Goal: Information Seeking & Learning: Learn about a topic

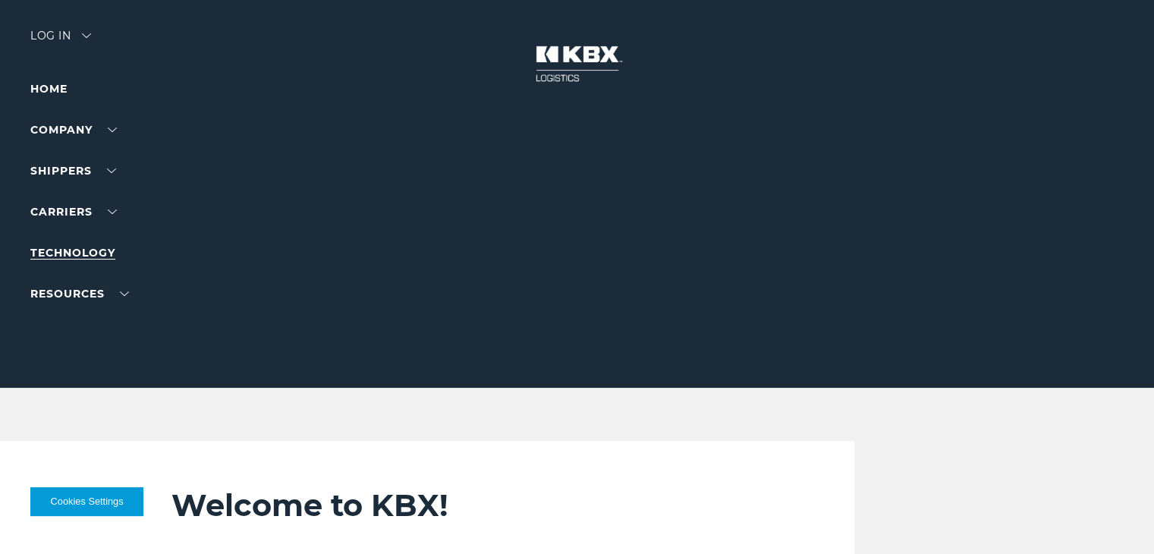
click at [73, 256] on link "Technology" at bounding box center [72, 253] width 85 height 14
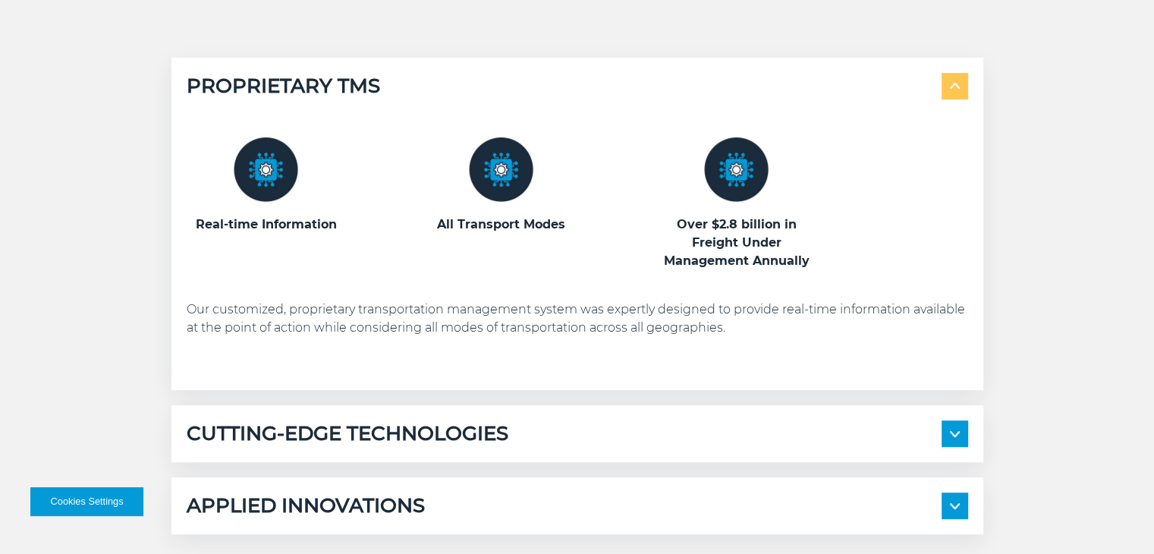
scroll to position [758, 0]
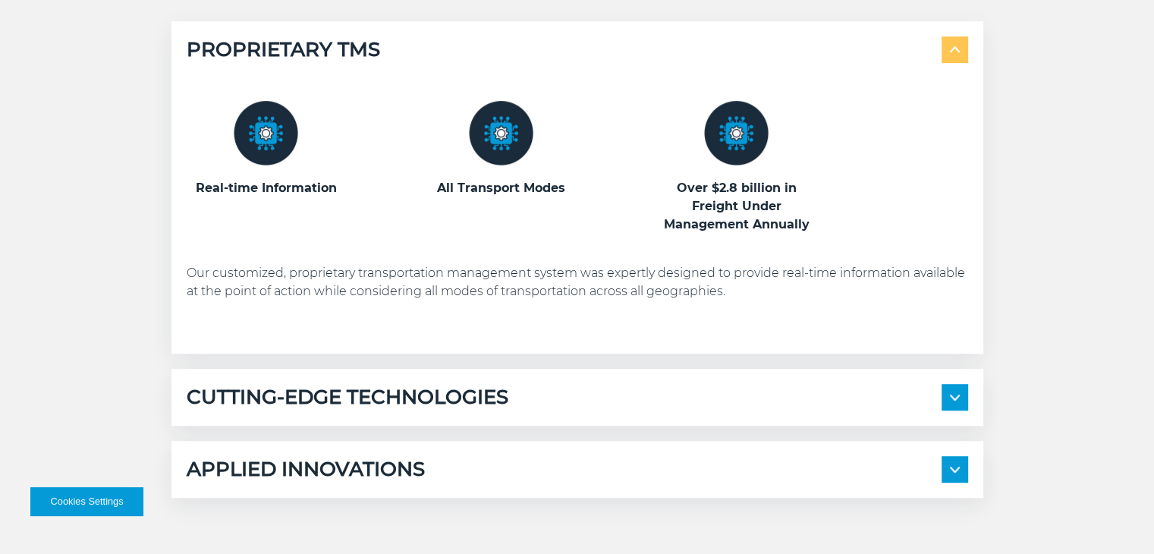
click at [574, 399] on div "CUTTING-EDGE TECHNOLOGIES" at bounding box center [577, 397] width 781 height 27
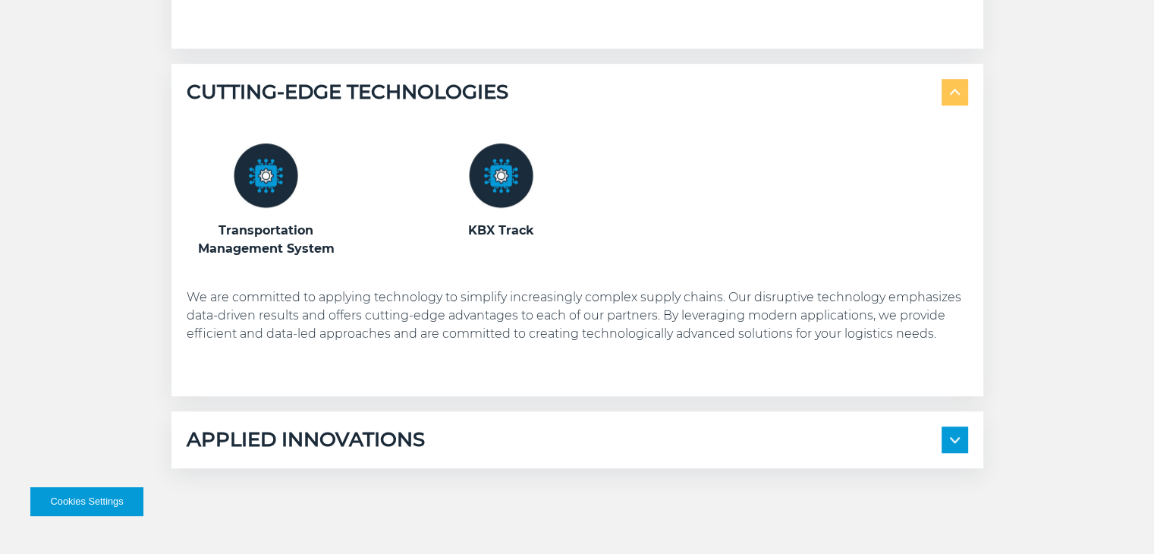
scroll to position [1062, 0]
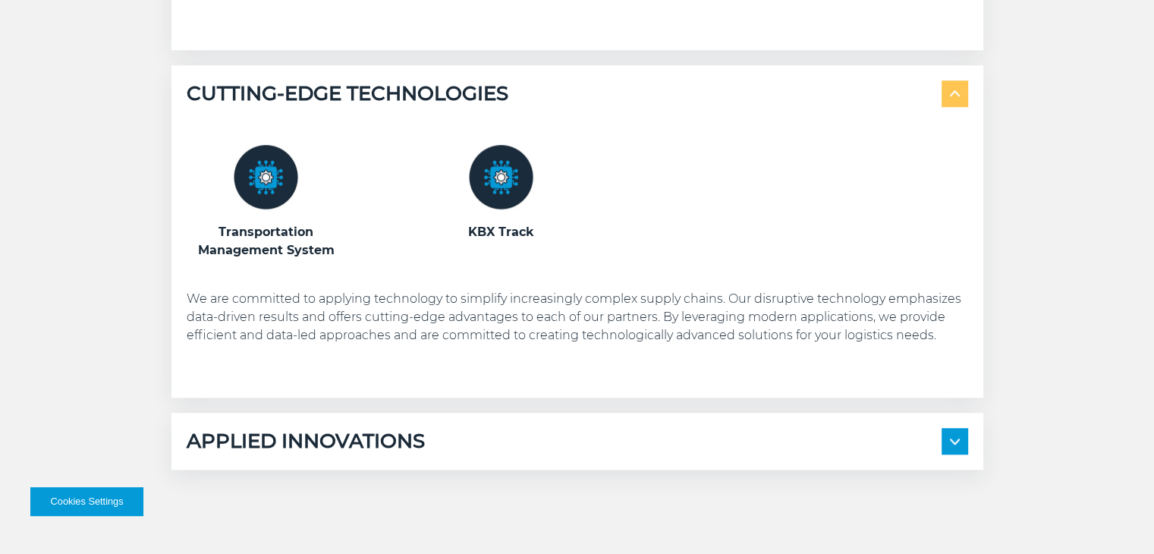
click at [512, 184] on img at bounding box center [501, 177] width 64 height 64
click at [443, 430] on div "APPLIED INNOVATIONS" at bounding box center [577, 441] width 781 height 27
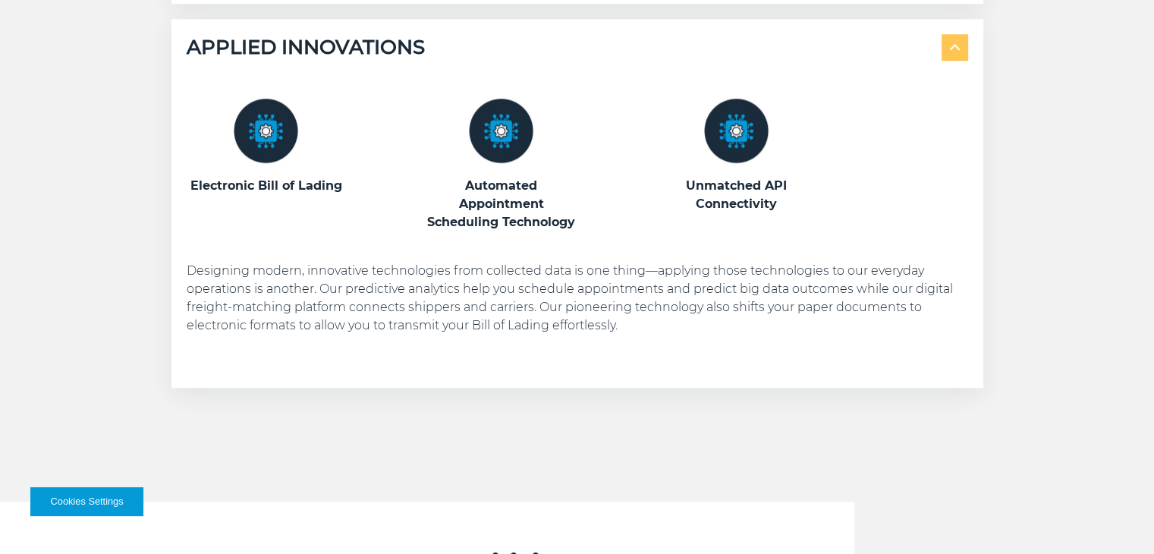
scroll to position [1365, 0]
